Goal: Find contact information: Find contact information

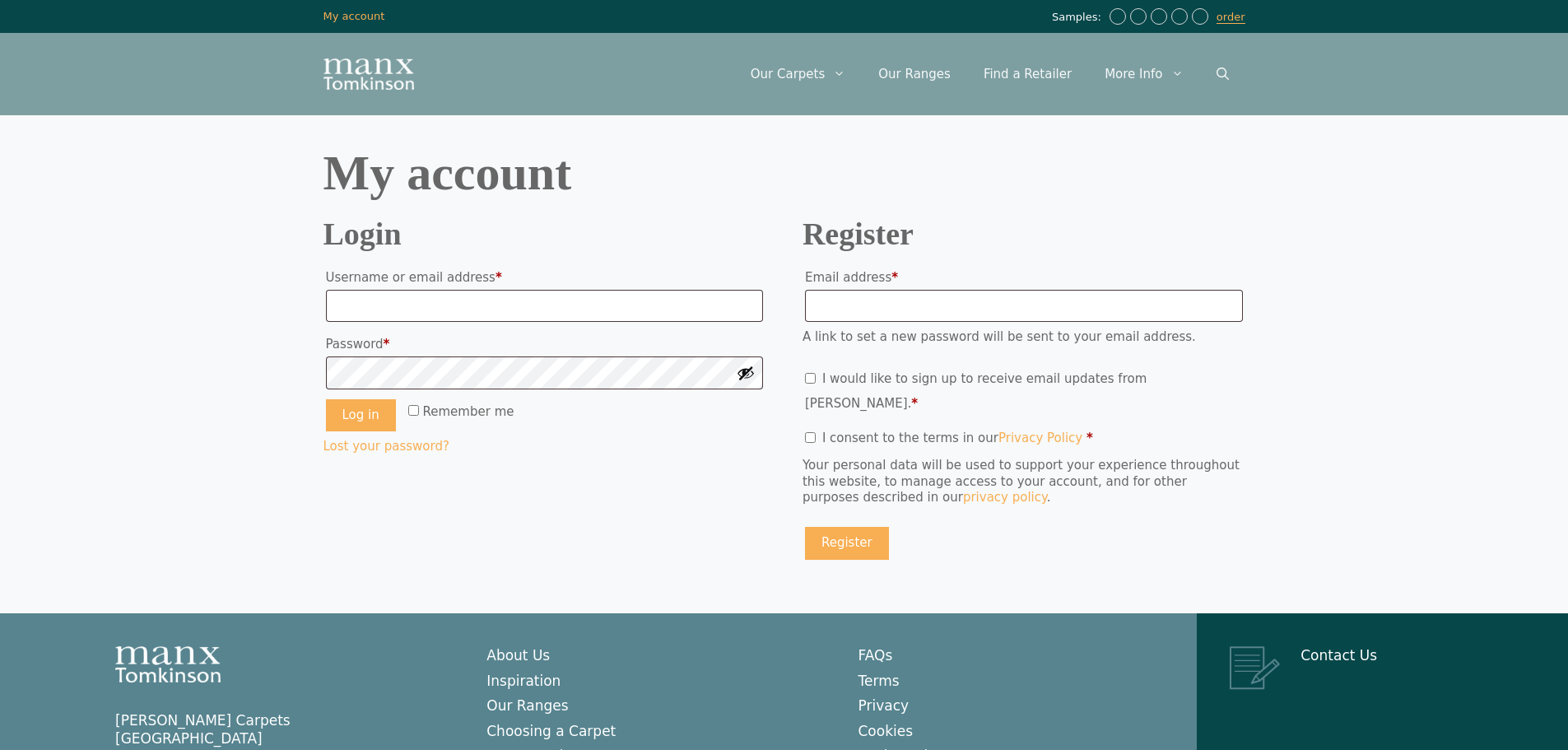
click at [240, 337] on body "Skip to content Samples: order My Account My account Menu Menu Our Carpets View…" at bounding box center [784, 442] width 1568 height 884
click at [914, 60] on link "Our Ranges" at bounding box center [914, 74] width 106 height 49
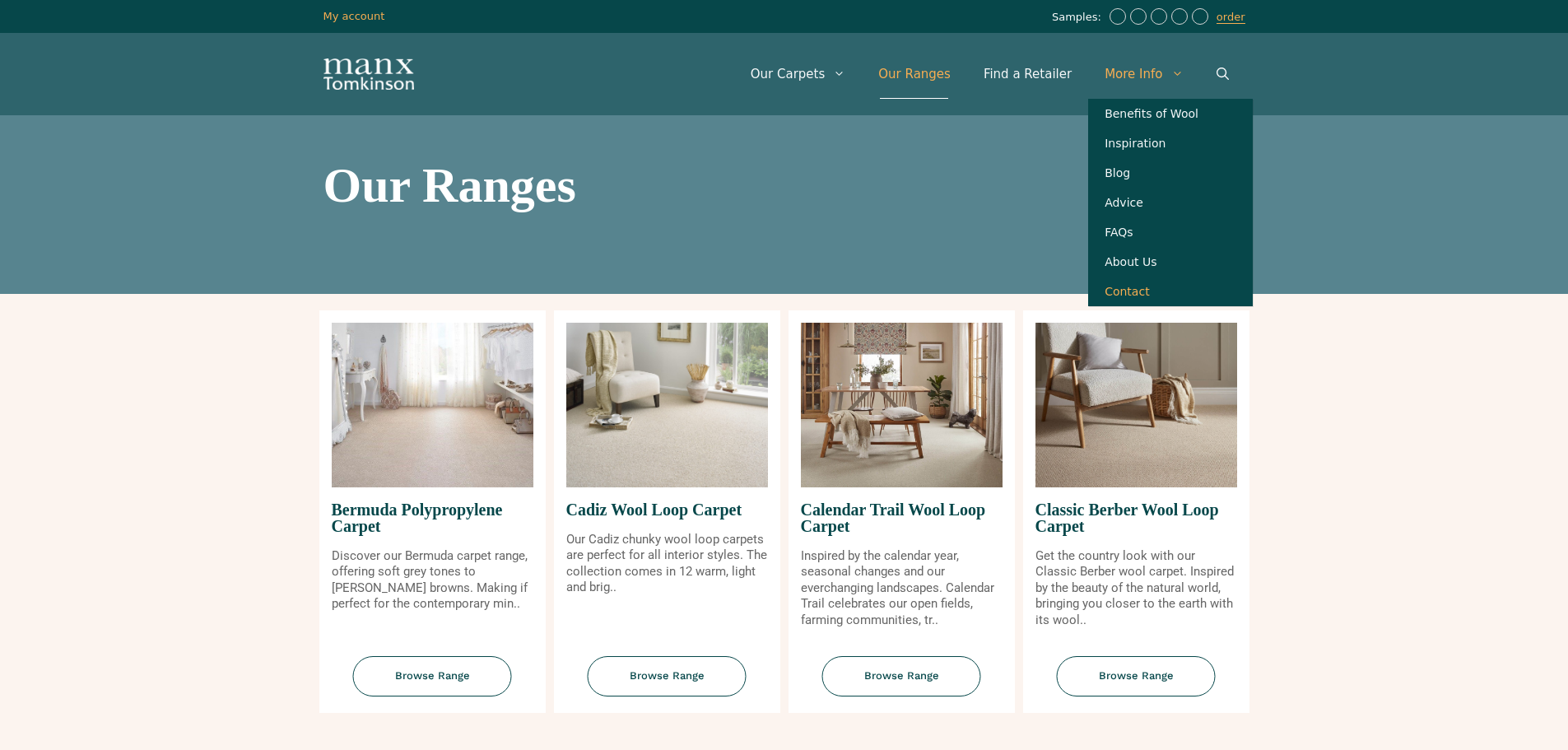
click at [1132, 296] on link "Contact" at bounding box center [1170, 291] width 164 height 29
